Goal: Task Accomplishment & Management: Complete application form

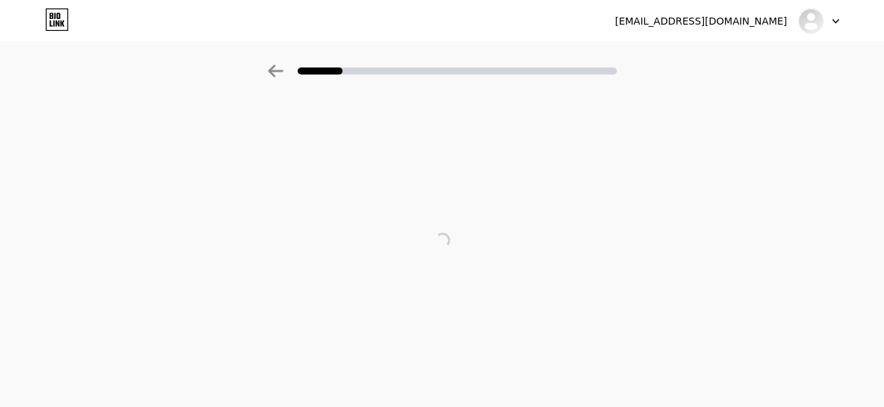
click at [839, 14] on div "khushienterprise2k25@gmail.com Logout" at bounding box center [442, 20] width 884 height 25
click at [832, 25] on div at bounding box center [818, 20] width 41 height 25
click at [714, 58] on li "Logout" at bounding box center [751, 58] width 174 height 38
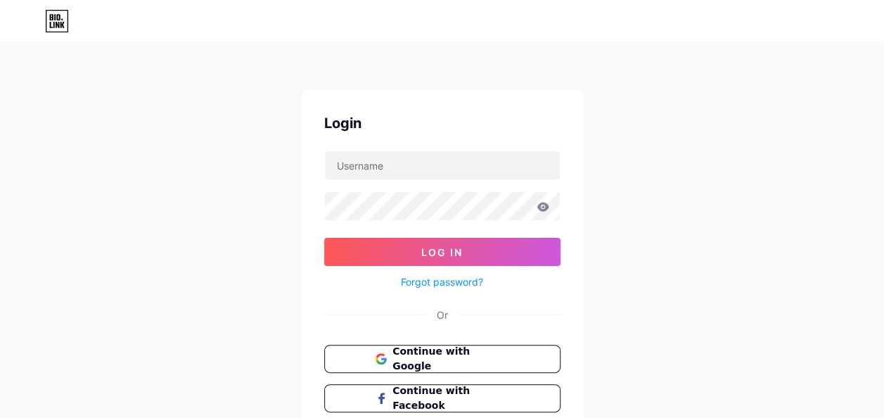
click at [692, 53] on div "Login Log In Forgot password? Or Continue with Google Continue with Facebook Co…" at bounding box center [442, 259] width 884 height 519
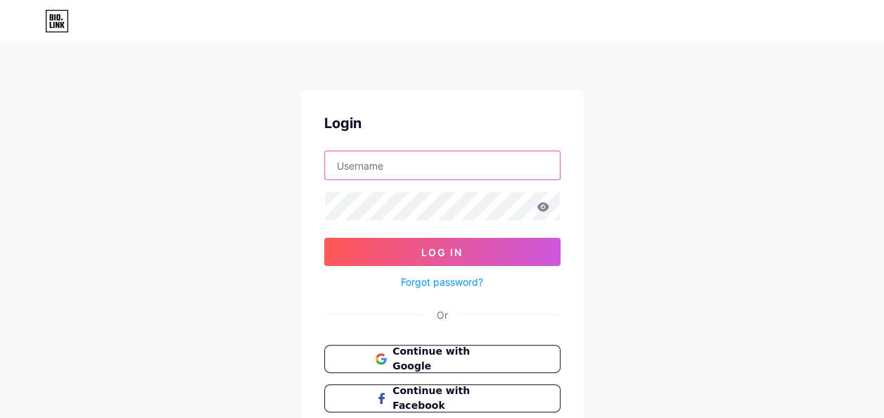
click at [432, 170] on input "text" at bounding box center [442, 165] width 235 height 28
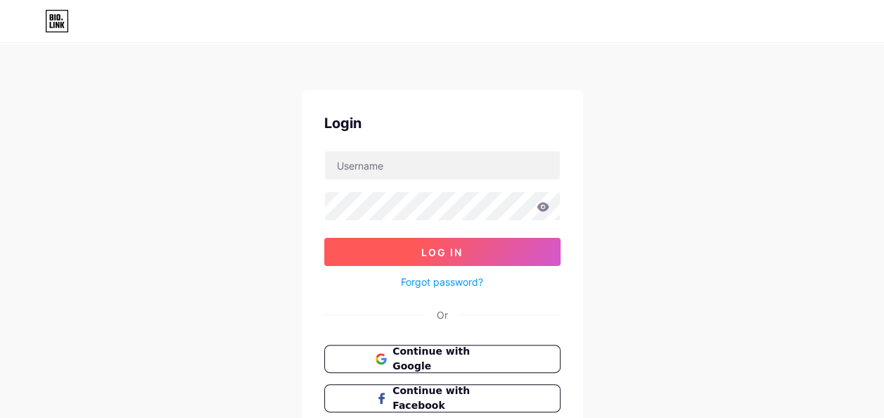
click at [388, 262] on button "Log In" at bounding box center [442, 252] width 236 height 28
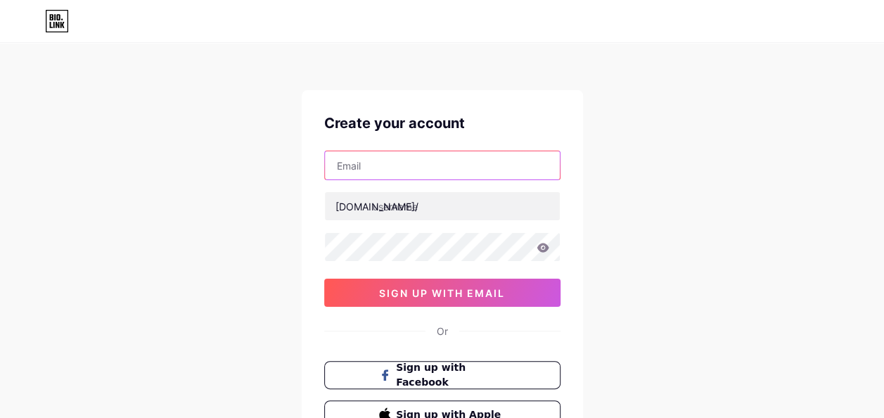
click at [374, 157] on input "text" at bounding box center [442, 165] width 235 height 28
type input "P"
type input "[EMAIL_ADDRESS][DOMAIN_NAME]"
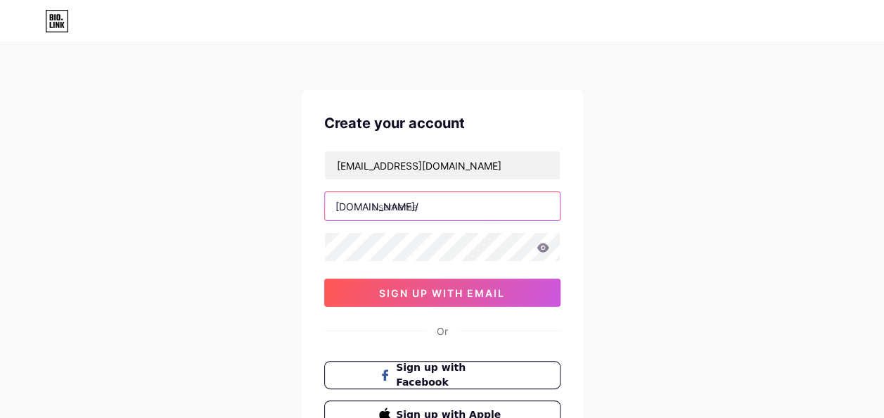
click at [425, 200] on input "text" at bounding box center [442, 206] width 235 height 28
type input "prelovedpitara"
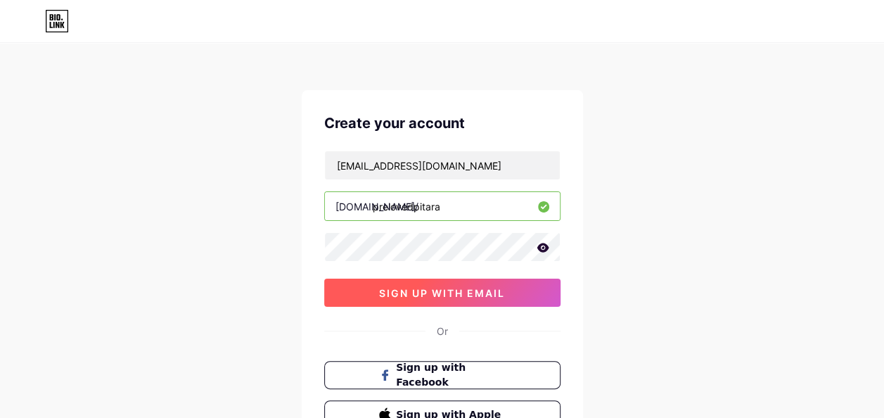
click at [436, 288] on span "sign up with email" at bounding box center [442, 293] width 126 height 12
